Goal: Navigation & Orientation: Find specific page/section

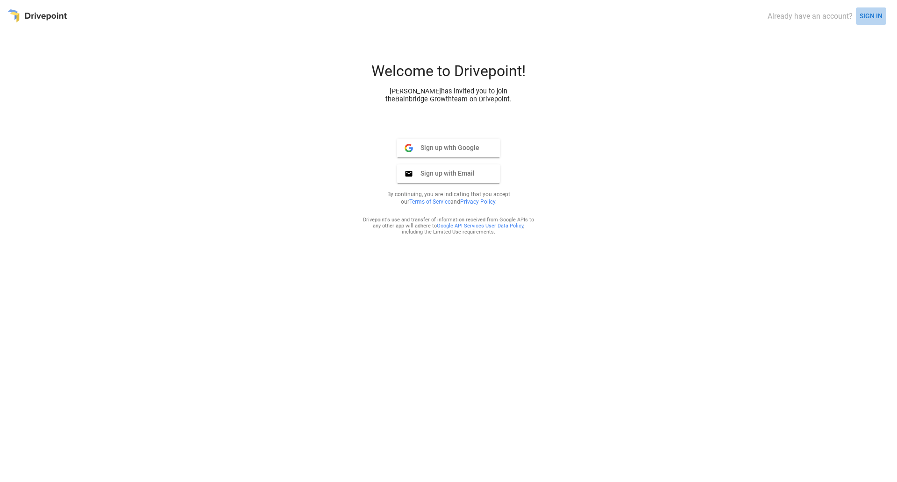
click at [874, 14] on button "SIGN IN" at bounding box center [871, 15] width 30 height 17
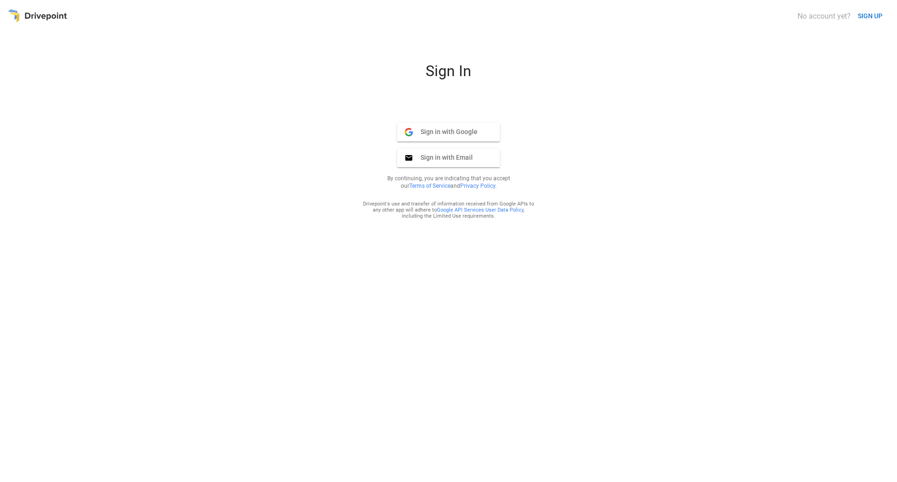
click at [463, 133] on span "Sign in with Google" at bounding box center [445, 132] width 64 height 8
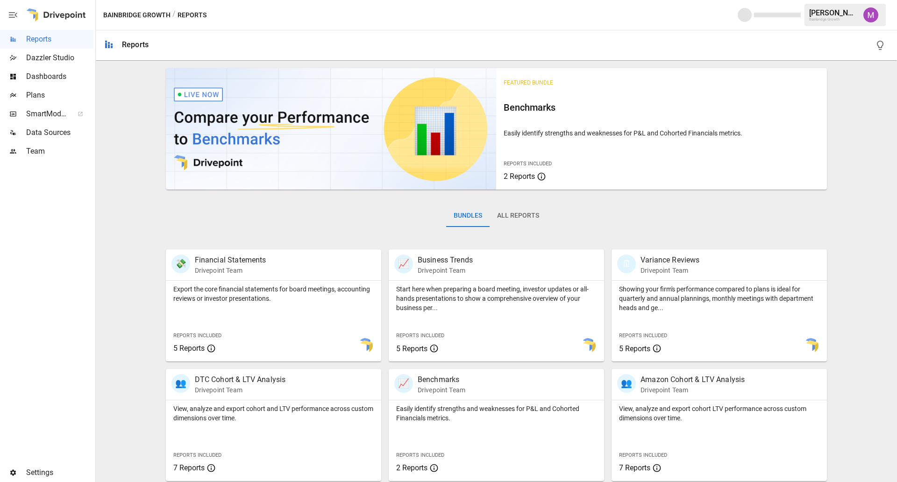
click at [873, 10] on img "Umer Muhammed" at bounding box center [870, 14] width 15 height 15
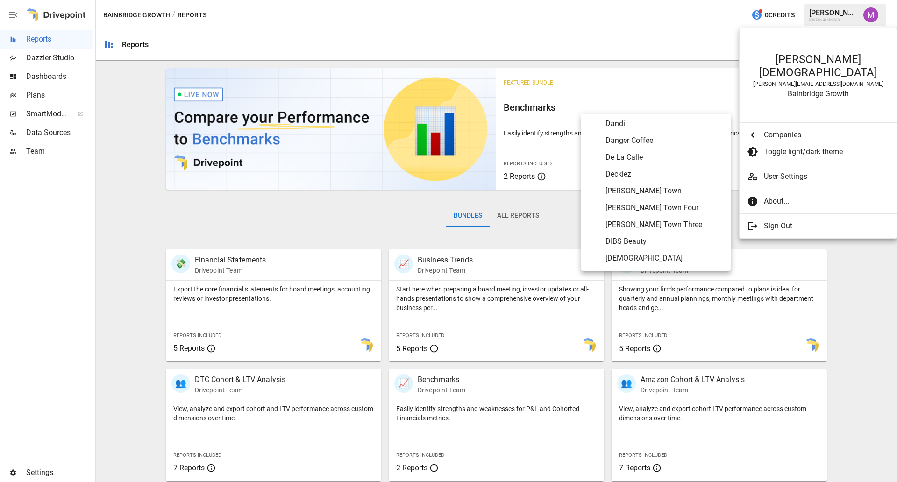
scroll to position [1152, 0]
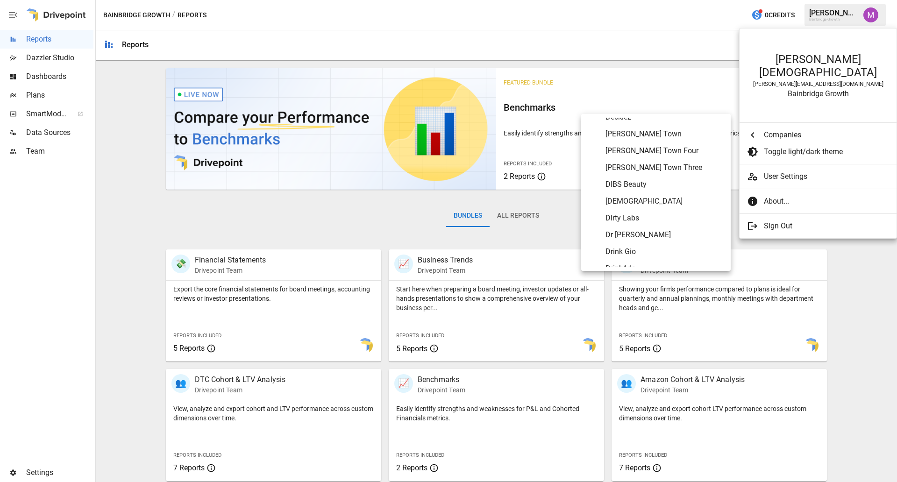
click at [631, 179] on span "DIBS Beauty" at bounding box center [664, 184] width 118 height 11
